Goal: Information Seeking & Learning: Learn about a topic

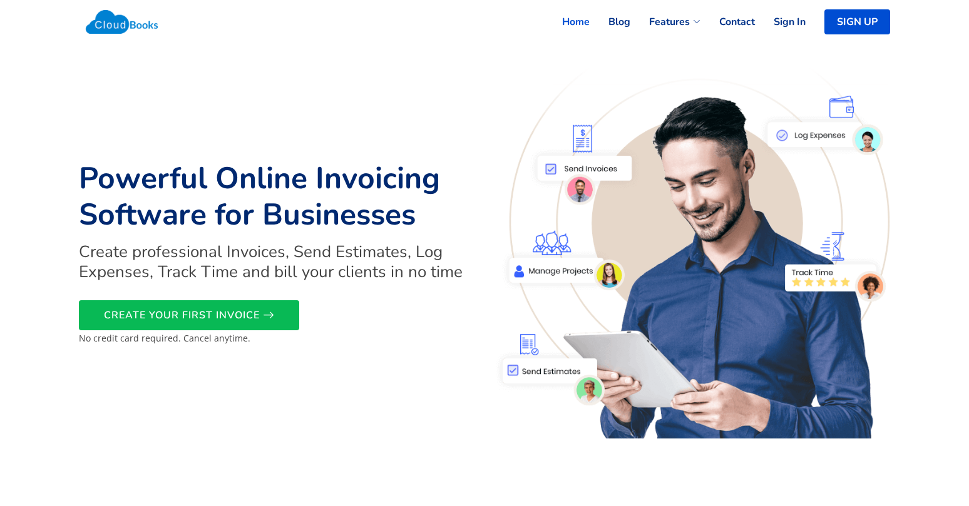
click at [572, 21] on link "Home" at bounding box center [566, 22] width 46 height 28
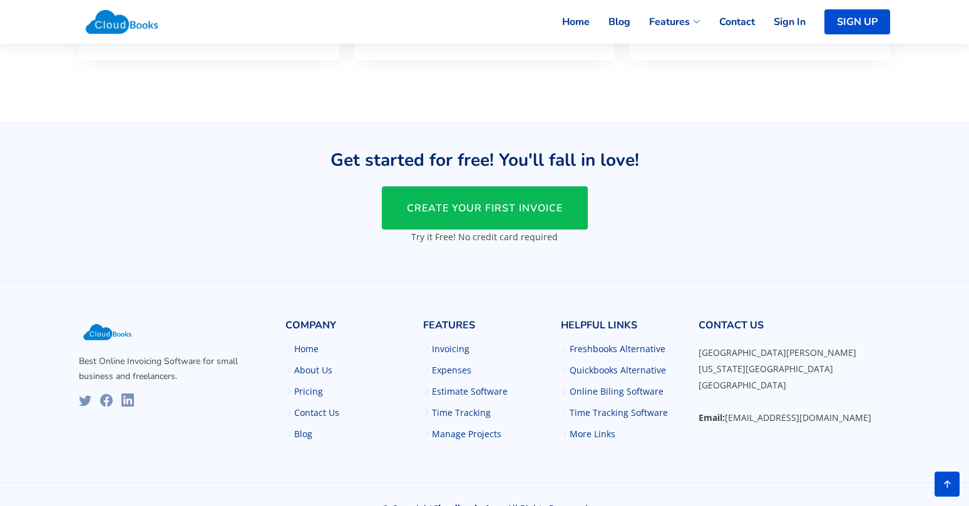
scroll to position [3064, 0]
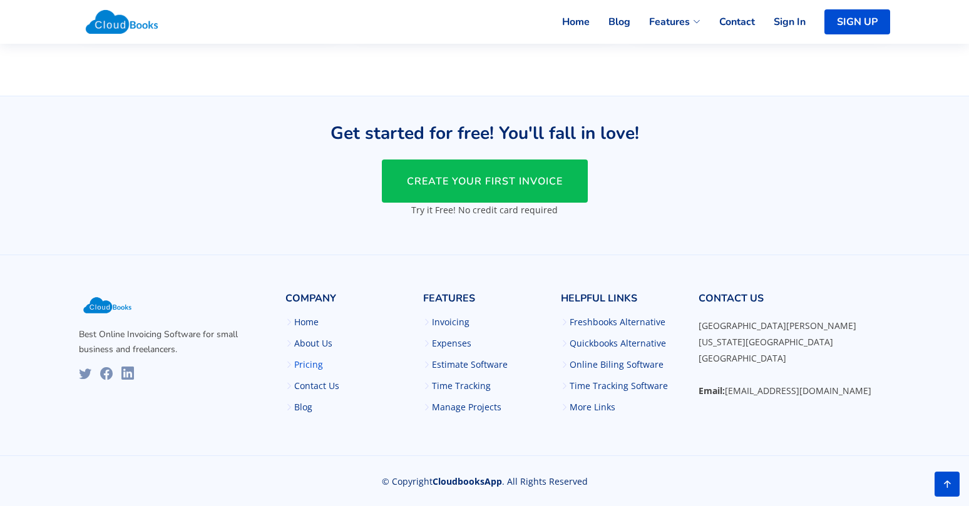
click at [313, 364] on link "Pricing" at bounding box center [308, 364] width 29 height 9
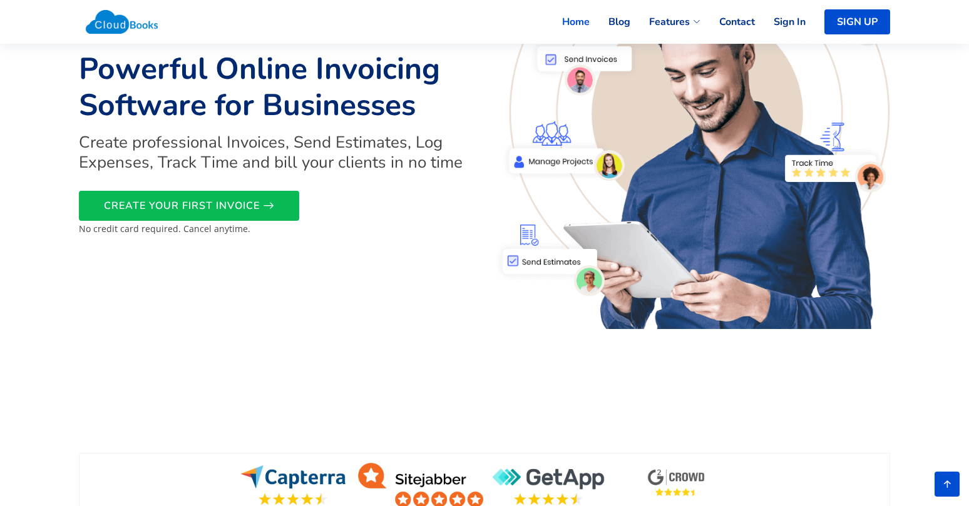
scroll to position [114, 0]
